Goal: Check status: Check status

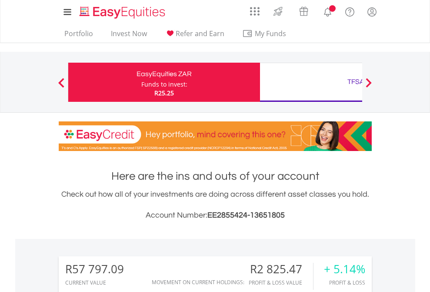
scroll to position [83, 137]
click at [141, 82] on div "Funds to invest:" at bounding box center [164, 84] width 46 height 9
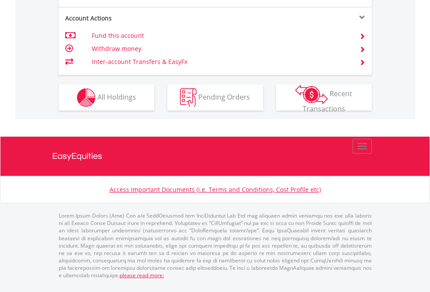
scroll to position [834, 0]
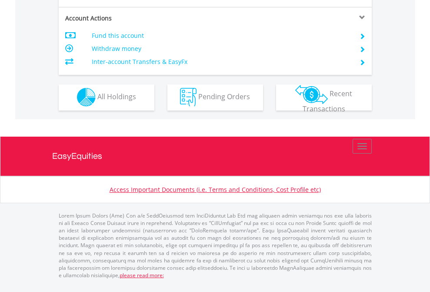
scroll to position [813, 0]
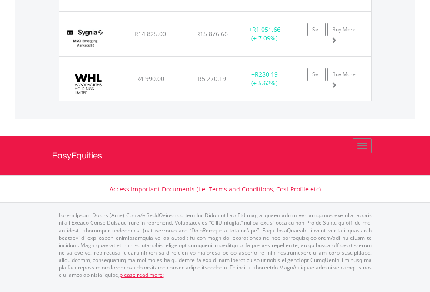
scroll to position [83, 137]
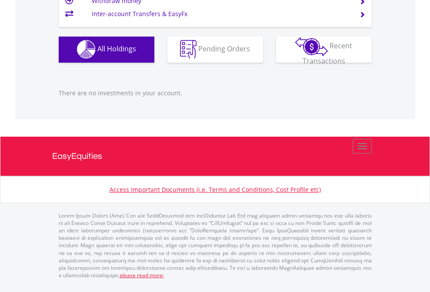
scroll to position [83, 137]
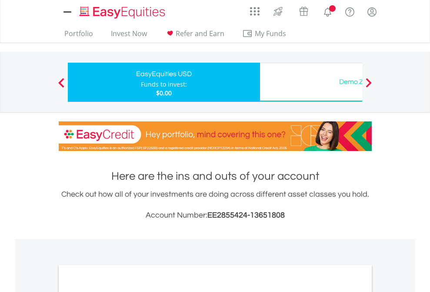
scroll to position [523, 0]
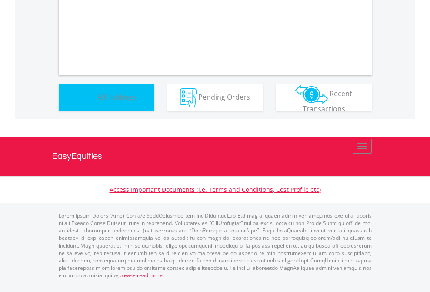
click at [97, 101] on span "All Holdings" at bounding box center [116, 97] width 39 height 10
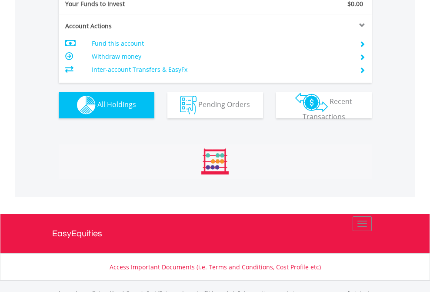
scroll to position [861, 0]
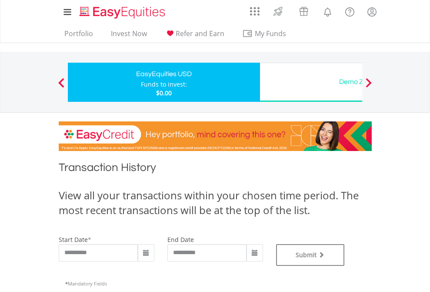
type input "**********"
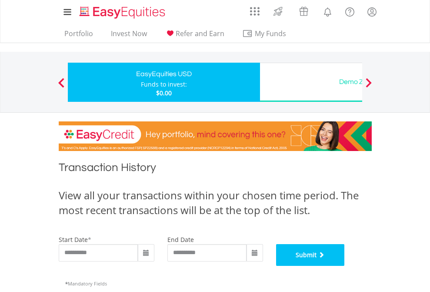
click at [345, 266] on button "Submit" at bounding box center [310, 255] width 69 height 22
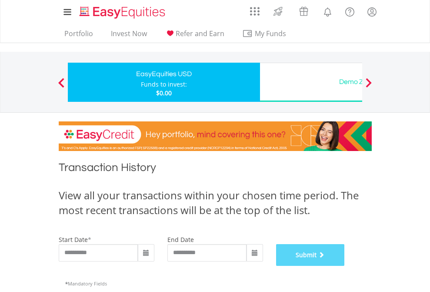
scroll to position [353, 0]
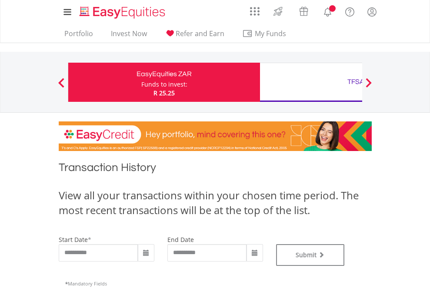
click at [311, 82] on div "TFSA" at bounding box center [355, 82] width 181 height 12
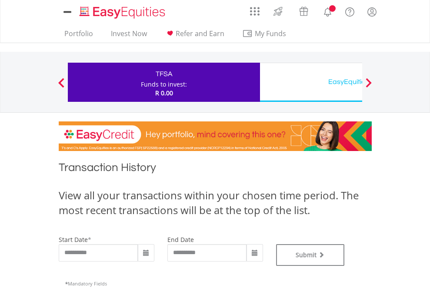
type input "**********"
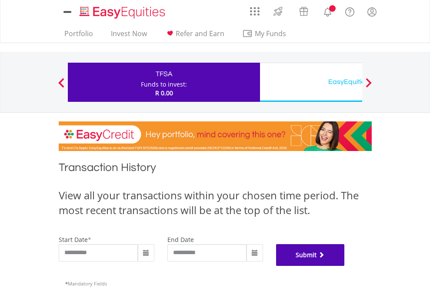
click at [345, 266] on button "Submit" at bounding box center [310, 255] width 69 height 22
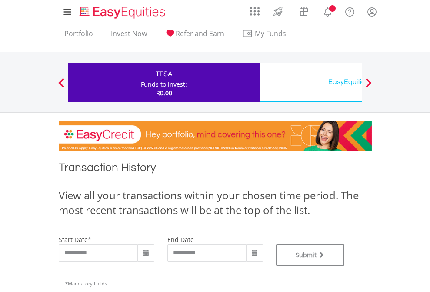
click at [311, 82] on div "EasyEquities USD" at bounding box center [355, 82] width 181 height 12
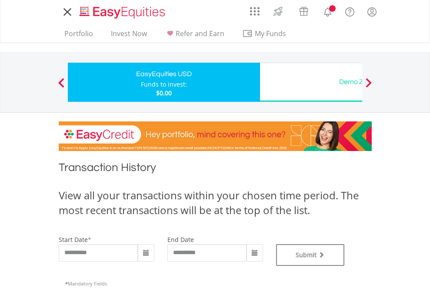
type input "**********"
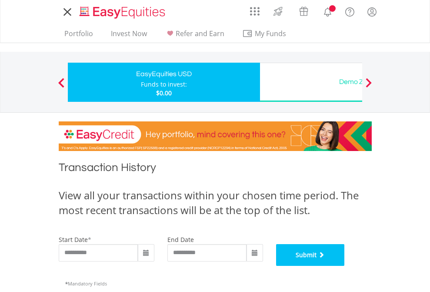
click at [345, 266] on button "Submit" at bounding box center [310, 255] width 69 height 22
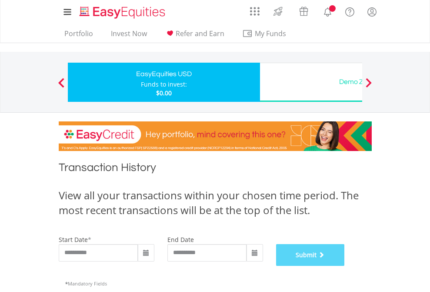
scroll to position [353, 0]
